Goal: Task Accomplishment & Management: Use online tool/utility

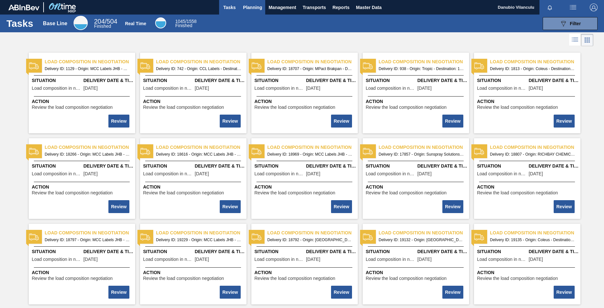
click at [255, 7] on span "Planning" at bounding box center [252, 8] width 19 height 8
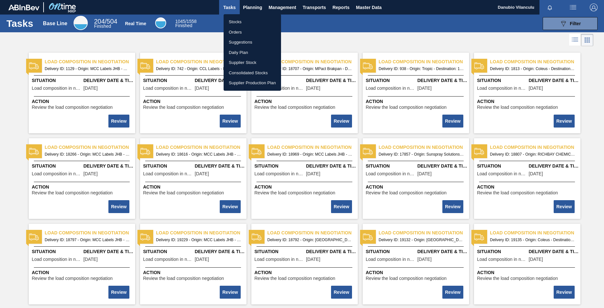
click at [247, 20] on li "Stocks" at bounding box center [252, 22] width 57 height 10
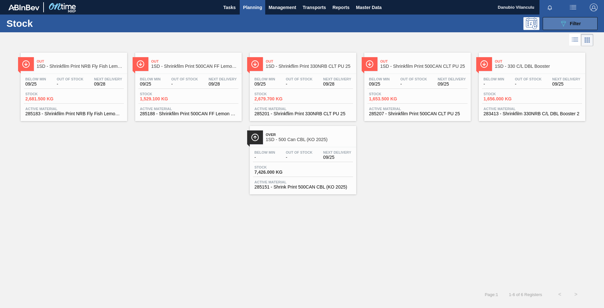
click at [397, 23] on button "089F7B8B-B2A5-4AFE-B5C0-19BA573D28AC Filter" at bounding box center [570, 23] width 55 height 13
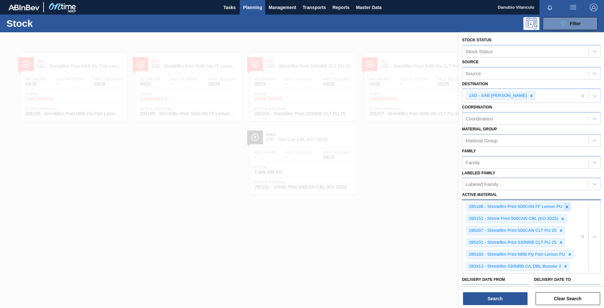
click at [397, 191] on icon at bounding box center [567, 207] width 2 height 2
click at [397, 191] on icon at bounding box center [563, 207] width 5 height 5
click at [397, 191] on icon at bounding box center [561, 219] width 5 height 5
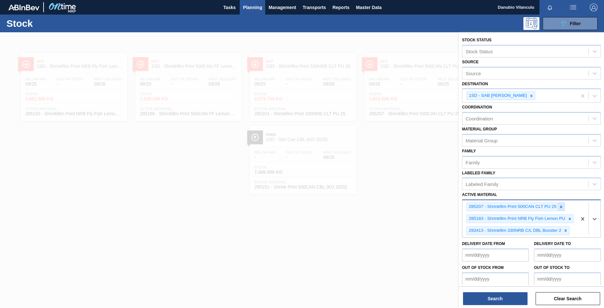
click at [397, 191] on div at bounding box center [561, 207] width 7 height 8
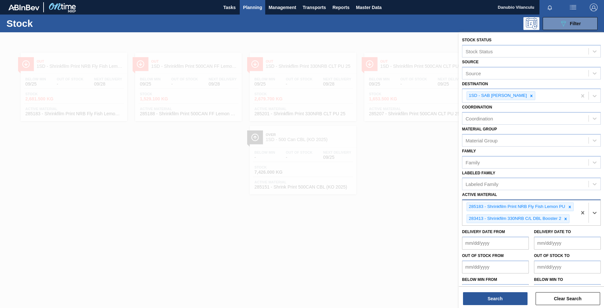
click at [397, 191] on icon at bounding box center [570, 207] width 5 height 5
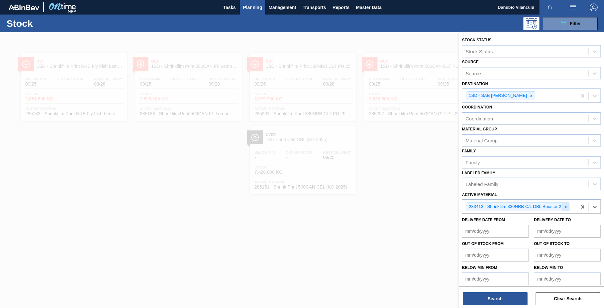
click at [397, 191] on icon at bounding box center [566, 207] width 5 height 5
click at [397, 191] on div "Active Material" at bounding box center [526, 205] width 126 height 9
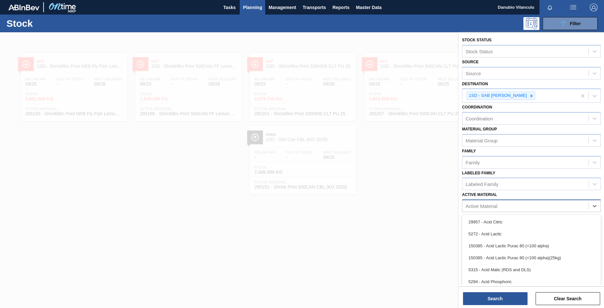
paste Material "284434"
type Material "284434"
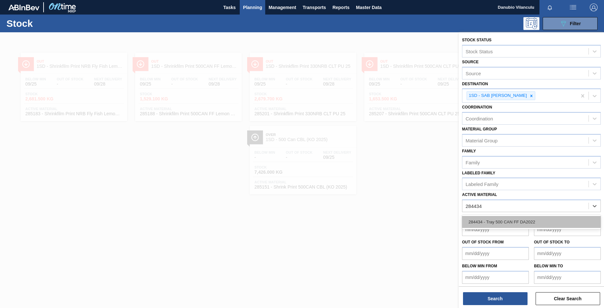
click at [397, 191] on div "284434 - Tray 500 CAN FF DA2022" at bounding box center [531, 222] width 139 height 12
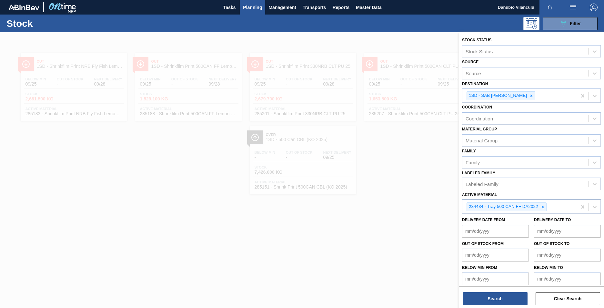
click at [397, 191] on div "284434 - Tray 500 CAN FF DA2022" at bounding box center [520, 206] width 115 height 13
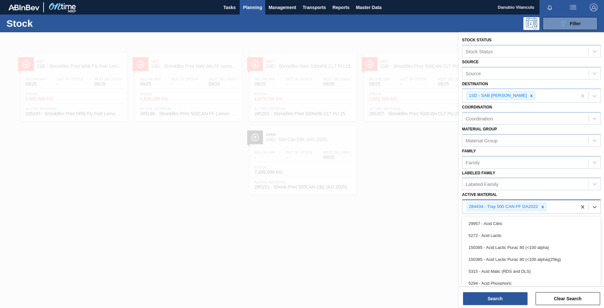
paste Material "285236"
type Material "285236"
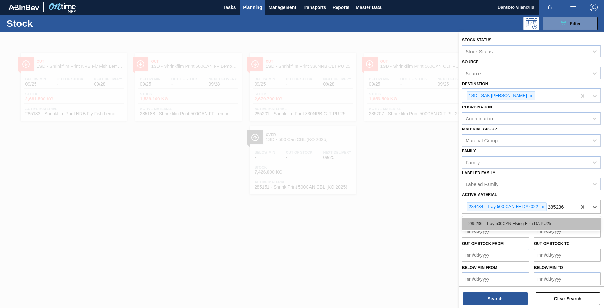
click at [397, 191] on div "285236 - Tray 500CAN Flying Fish DA PU25" at bounding box center [531, 224] width 139 height 12
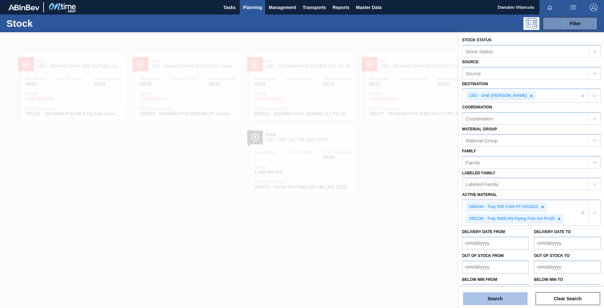
click at [397, 191] on button "Search" at bounding box center [495, 298] width 65 height 13
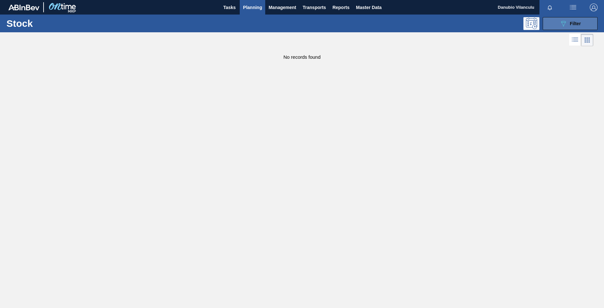
click at [397, 23] on icon "089F7B8B-B2A5-4AFE-B5C0-19BA573D28AC" at bounding box center [564, 24] width 8 height 8
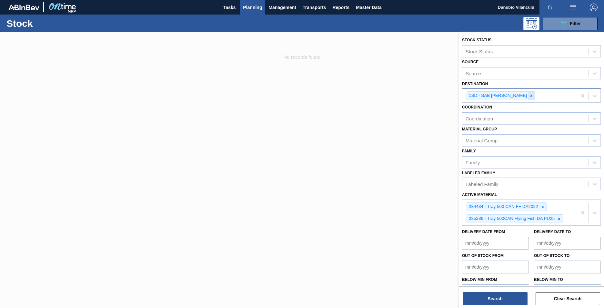
click at [397, 96] on icon at bounding box center [532, 96] width 2 height 2
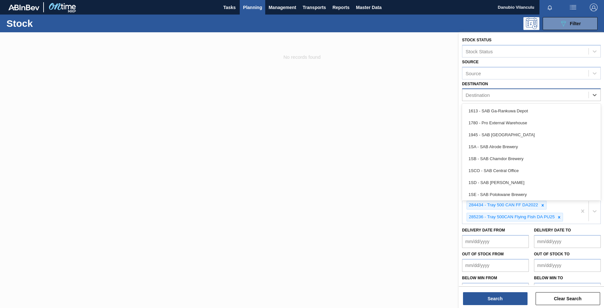
click at [397, 97] on div "Destination" at bounding box center [526, 94] width 126 height 9
click at [397, 157] on div "1SB - SAB Chamdor Brewery" at bounding box center [531, 159] width 139 height 12
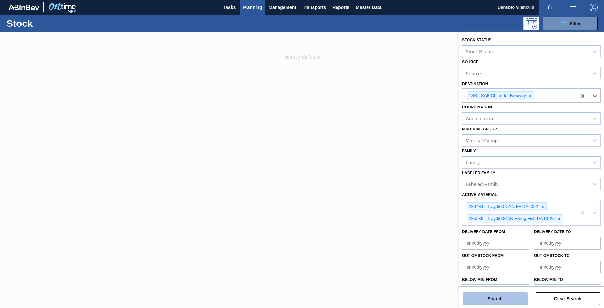
click at [397, 191] on button "Search" at bounding box center [495, 298] width 65 height 13
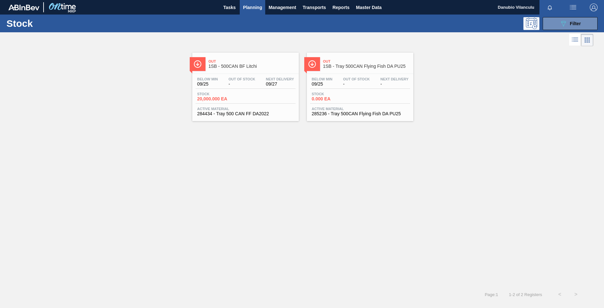
click at [241, 91] on div "Below Min 09/25 Out Of Stock - Next Delivery 09/27 Stock 20,000.000 EA Active M…" at bounding box center [245, 96] width 107 height 44
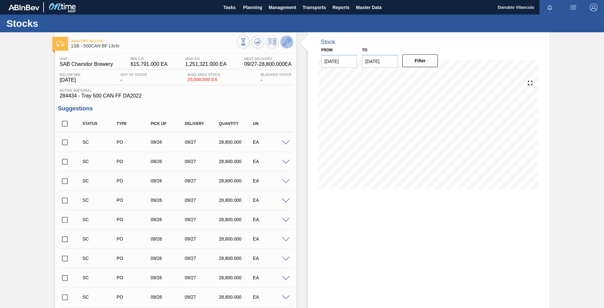
click at [285, 46] on icon at bounding box center [287, 42] width 8 height 8
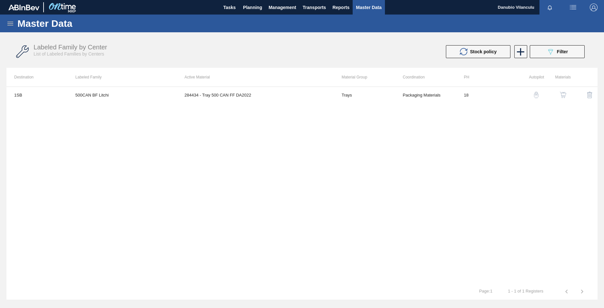
click at [397, 98] on button "button" at bounding box center [563, 94] width 15 height 15
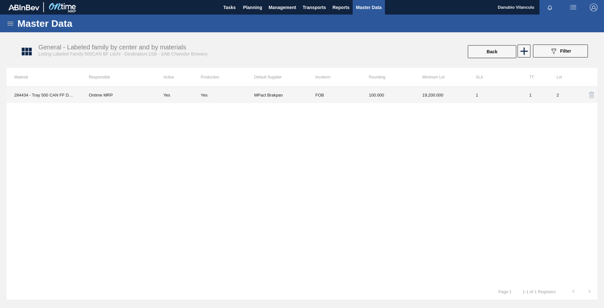
drag, startPoint x: 286, startPoint y: 101, endPoint x: 285, endPoint y: 98, distance: 3.3
click at [285, 98] on td "MPact Brakpan" at bounding box center [281, 95] width 54 height 16
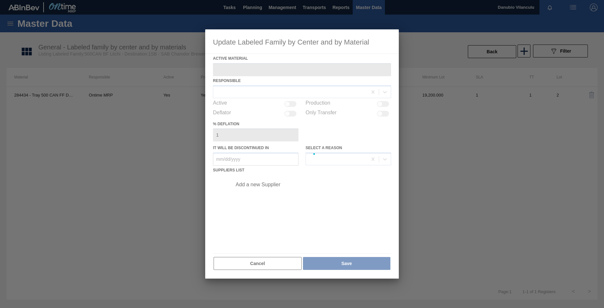
type Material "284434 - Tray 500 CAN FF DA2022"
checkbox input "true"
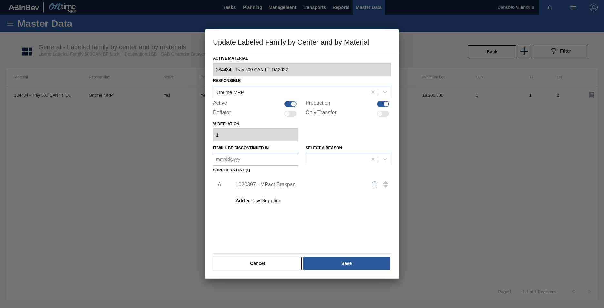
click at [279, 178] on div "1020397 - MPact Brakpan" at bounding box center [309, 185] width 163 height 16
click at [281, 182] on div "1020397 - MPact Brakpan" at bounding box center [299, 185] width 127 height 6
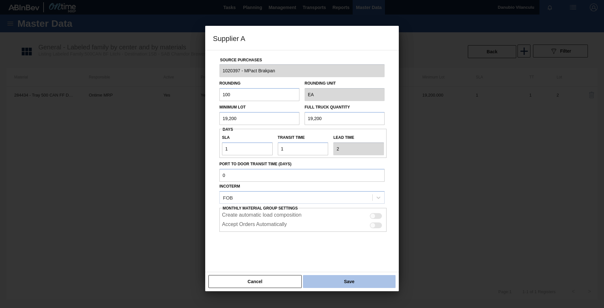
click at [337, 191] on button "Save" at bounding box center [349, 281] width 93 height 13
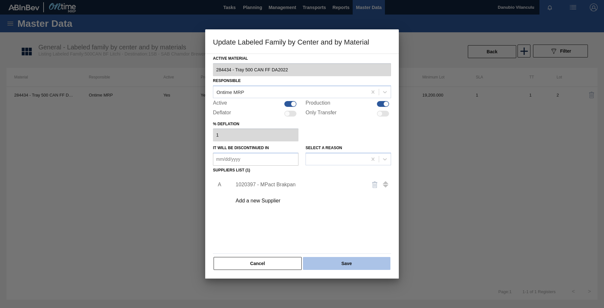
click at [349, 191] on button "Save" at bounding box center [346, 263] width 87 height 13
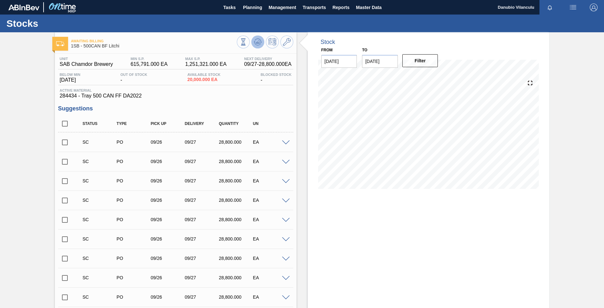
click at [258, 43] on icon at bounding box center [258, 41] width 4 height 3
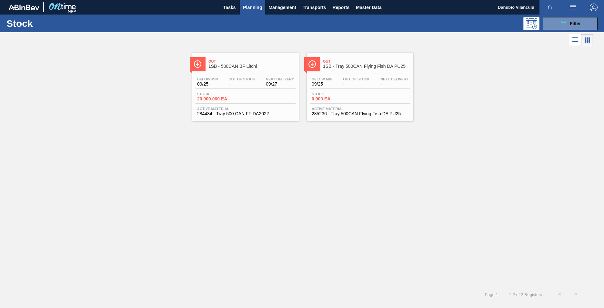
click at [361, 76] on div "Below Min 09/25 Out Of Stock - Next Delivery - Stock 0.000 EA Active Material 2…" at bounding box center [360, 96] width 107 height 44
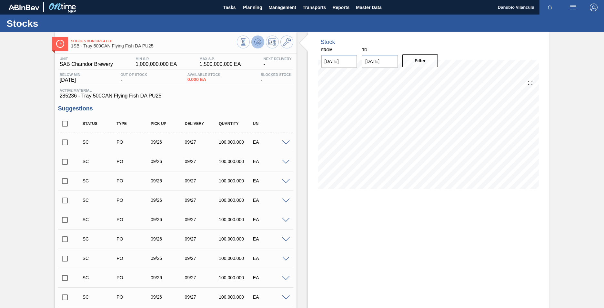
click at [257, 44] on icon at bounding box center [258, 42] width 8 height 8
